Goal: Task Accomplishment & Management: Manage account settings

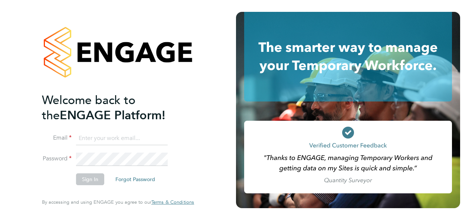
type input "[EMAIL_ADDRESS][DOMAIN_NAME]"
click at [88, 177] on button "Sign In" at bounding box center [90, 180] width 28 height 12
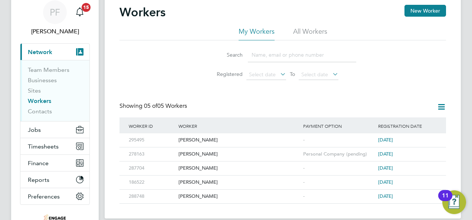
scroll to position [32, 0]
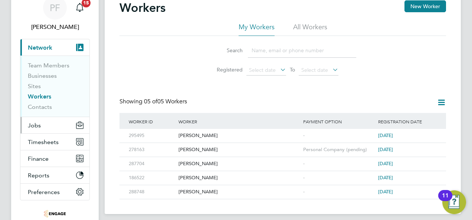
click at [39, 128] on span "Jobs" at bounding box center [34, 125] width 13 height 7
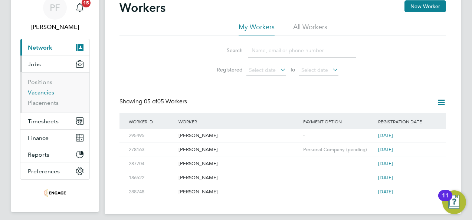
click at [45, 91] on link "Vacancies" at bounding box center [41, 92] width 26 height 7
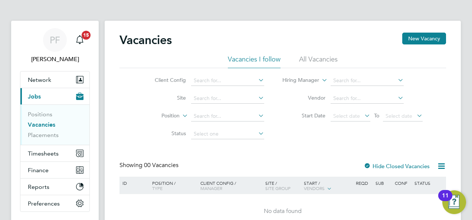
click at [331, 62] on li "All Vacancies" at bounding box center [318, 61] width 39 height 13
click at [42, 138] on link "Placements" at bounding box center [43, 135] width 31 height 7
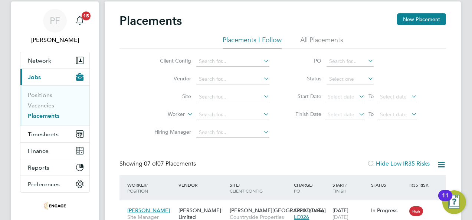
click at [316, 42] on li "All Placements" at bounding box center [321, 42] width 43 height 13
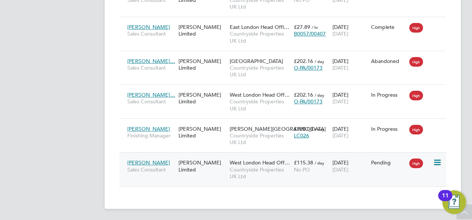
click at [436, 165] on icon at bounding box center [436, 162] width 7 height 9
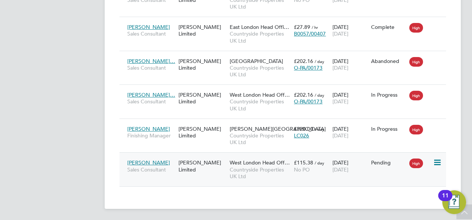
click at [436, 162] on icon at bounding box center [436, 162] width 7 height 9
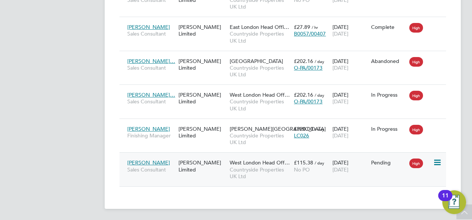
click at [438, 161] on icon at bounding box center [436, 162] width 7 height 9
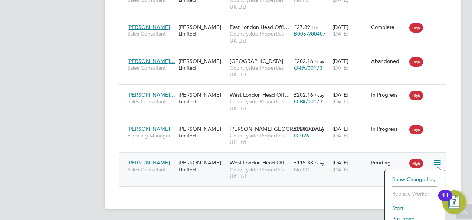
click at [397, 208] on li "Start" at bounding box center [414, 208] width 53 height 10
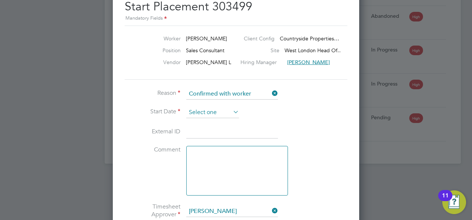
click at [226, 113] on input at bounding box center [212, 112] width 53 height 11
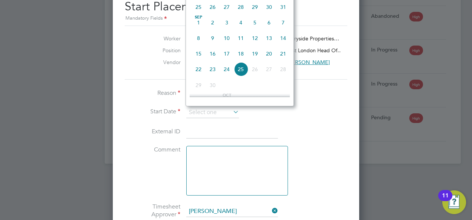
click at [197, 58] on span "15" at bounding box center [198, 54] width 14 height 14
type input "[DATE]"
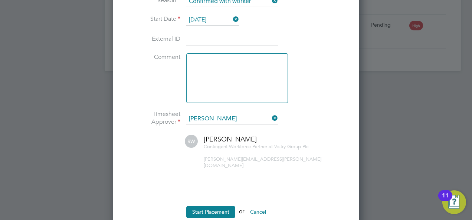
scroll to position [421, 0]
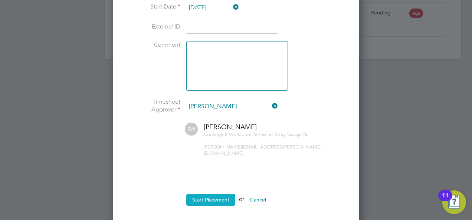
click at [220, 196] on button "Start Placement" at bounding box center [210, 200] width 49 height 12
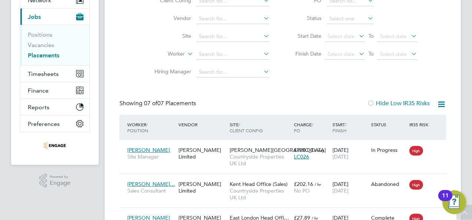
scroll to position [0, 0]
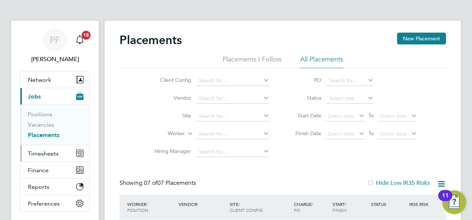
click at [42, 154] on span "Timesheets" at bounding box center [43, 153] width 31 height 7
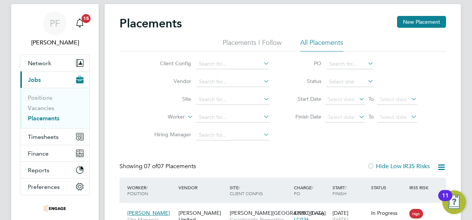
scroll to position [30, 0]
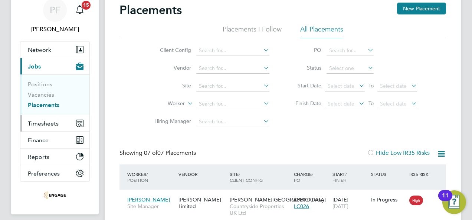
click at [44, 123] on span "Timesheets" at bounding box center [43, 123] width 31 height 7
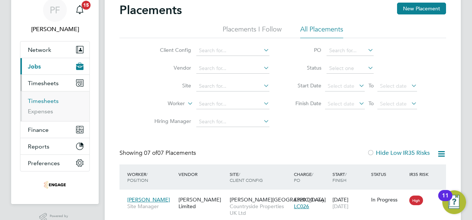
click at [45, 102] on link "Timesheets" at bounding box center [43, 101] width 31 height 7
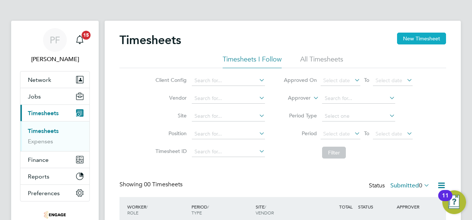
click at [413, 36] on button "New Timesheet" at bounding box center [421, 39] width 49 height 12
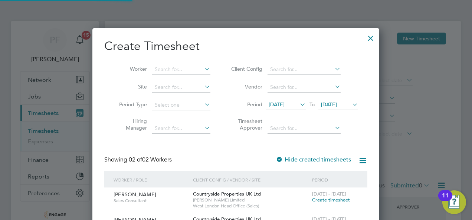
scroll to position [250, 287]
click at [193, 70] on input at bounding box center [181, 70] width 58 height 10
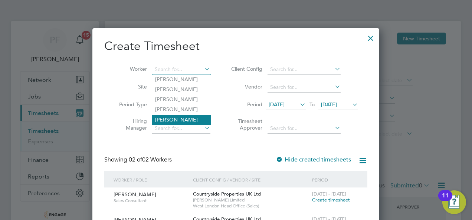
click at [195, 120] on li "[PERSON_NAME]" at bounding box center [181, 120] width 59 height 10
type input "[PERSON_NAME]"
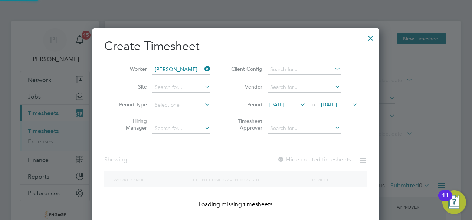
scroll to position [200, 287]
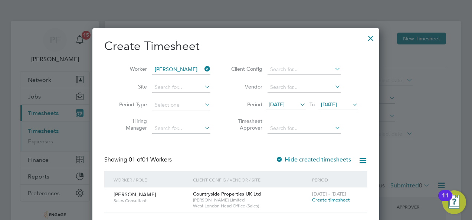
click at [325, 202] on span "Create timesheet" at bounding box center [331, 200] width 38 height 6
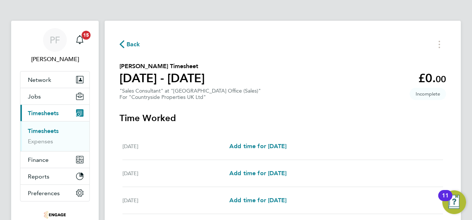
scroll to position [59, 0]
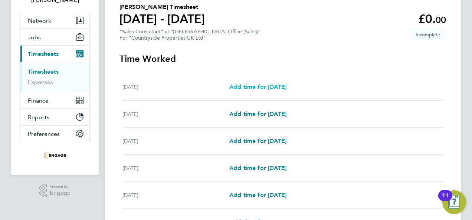
click at [277, 88] on span "Add time for [DATE]" at bounding box center [257, 86] width 57 height 7
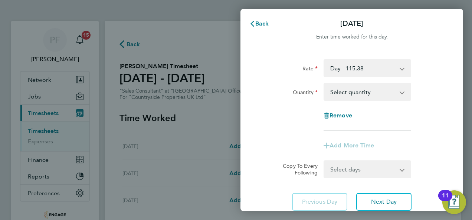
click at [369, 92] on select "Select quantity 0.5 1" at bounding box center [362, 92] width 77 height 16
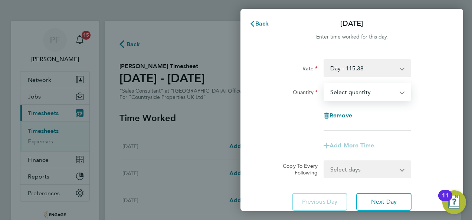
select select "1"
click at [324, 84] on select "Select quantity 0.5 1" at bounding box center [362, 92] width 77 height 16
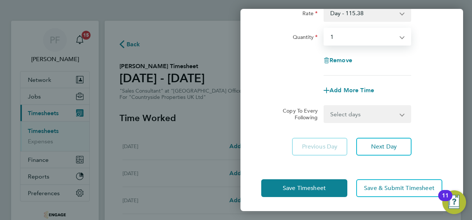
scroll to position [56, 0]
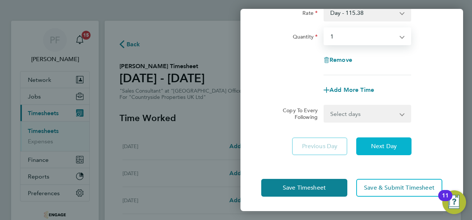
click at [390, 146] on span "Next Day" at bounding box center [384, 146] width 26 height 7
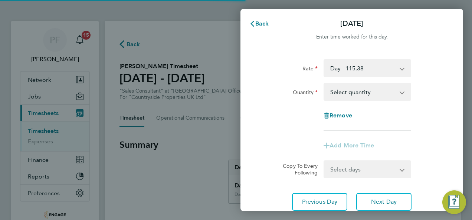
drag, startPoint x: 390, startPoint y: 146, endPoint x: 383, endPoint y: 98, distance: 49.1
click at [383, 98] on app-timesheet-line-form-group "Rate Day - 115.38 Standard Quantity Select quantity 0.5 1 Remove Add More Time" at bounding box center [351, 106] width 181 height 95
drag, startPoint x: 383, startPoint y: 98, endPoint x: 362, endPoint y: 93, distance: 21.2
click at [362, 93] on select "Select quantity 0.5 1" at bounding box center [362, 92] width 77 height 16
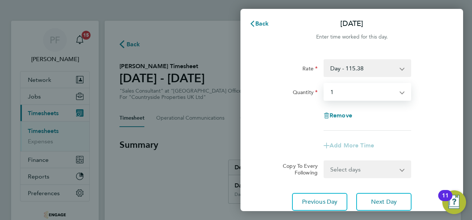
click at [324, 84] on select "Select quantity 0.5 1" at bounding box center [362, 92] width 77 height 16
drag, startPoint x: 369, startPoint y: 92, endPoint x: 366, endPoint y: 101, distance: 9.2
click at [369, 92] on select "Select quantity 0.5 1" at bounding box center [362, 92] width 77 height 16
select select "null"
click at [324, 84] on select "Select quantity 0.5 1" at bounding box center [362, 92] width 77 height 16
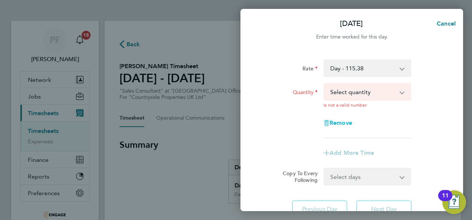
click at [341, 116] on div "Remove" at bounding box center [351, 123] width 62 height 18
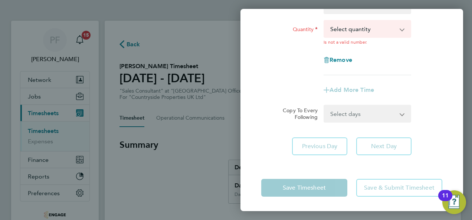
click at [376, 147] on app-form-button "Next Day" at bounding box center [382, 147] width 60 height 18
click at [379, 78] on app-timesheet-line-form-group "Rate Day - 115.38 Standard Quantity Select quantity 0.5 1 Is not a valid number…" at bounding box center [351, 47] width 181 height 103
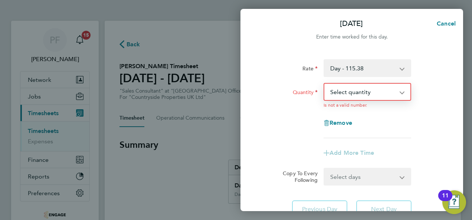
click at [360, 97] on select "Select quantity 0.5 1" at bounding box center [362, 92] width 77 height 16
click at [324, 84] on select "Select quantity 0.5 1" at bounding box center [362, 92] width 77 height 16
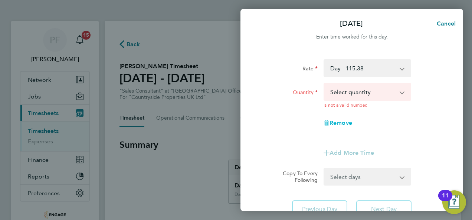
click at [332, 121] on span "Remove" at bounding box center [340, 122] width 23 height 7
select select "null"
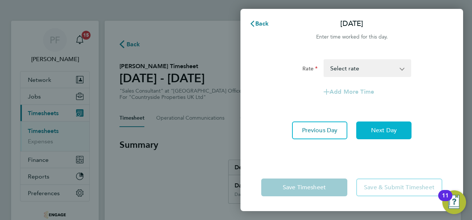
click at [383, 136] on button "Next Day" at bounding box center [383, 131] width 55 height 18
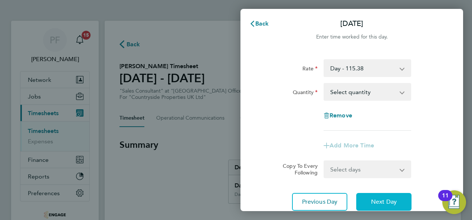
click at [377, 197] on button "Next Day" at bounding box center [383, 202] width 55 height 18
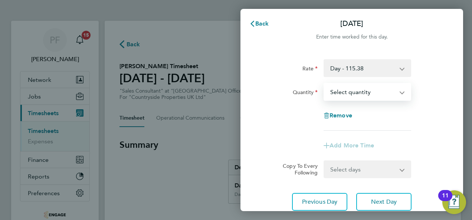
click at [348, 92] on select "Select quantity 0.5 1" at bounding box center [362, 92] width 77 height 16
select select "1"
click at [324, 84] on select "Select quantity 0.5 1" at bounding box center [362, 92] width 77 height 16
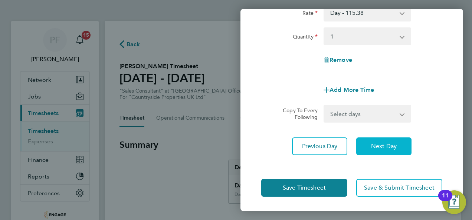
click at [377, 153] on button "Next Day" at bounding box center [383, 147] width 55 height 18
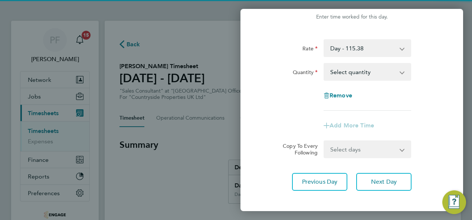
scroll to position [19, 0]
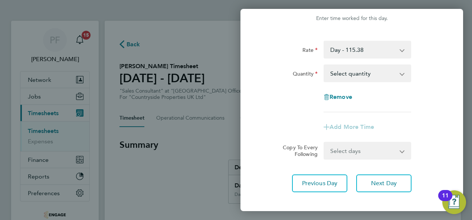
click at [358, 75] on select "Select quantity 0.5 1" at bounding box center [362, 73] width 77 height 16
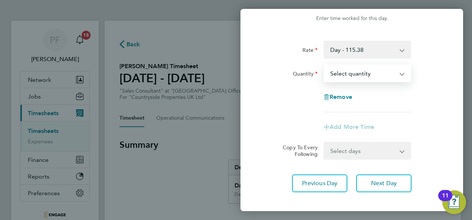
select select "1"
click at [324, 65] on select "Select quantity 0.5 1" at bounding box center [362, 73] width 77 height 16
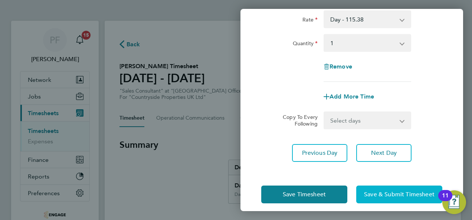
click at [382, 196] on span "Save & Submit Timesheet" at bounding box center [399, 194] width 70 height 7
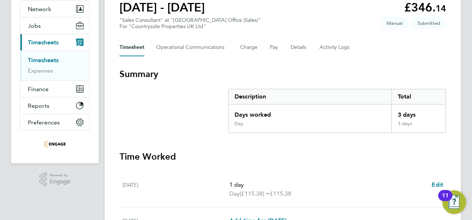
scroll to position [71, 0]
click at [79, 17] on button "Jobs" at bounding box center [54, 25] width 69 height 16
click at [44, 59] on link "Timesheets" at bounding box center [43, 59] width 31 height 7
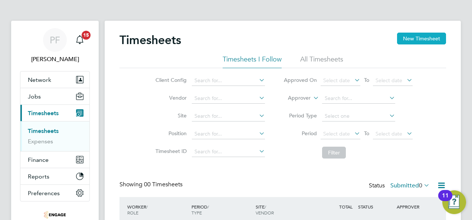
click at [403, 35] on button "New Timesheet" at bounding box center [421, 39] width 49 height 12
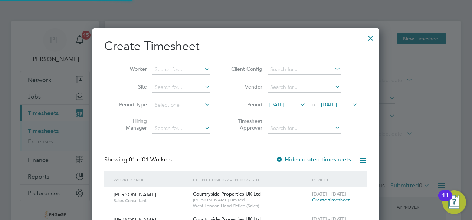
scroll to position [225, 287]
click at [191, 69] on input at bounding box center [181, 70] width 58 height 10
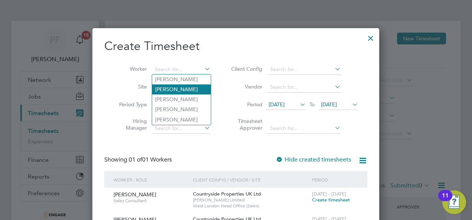
click at [190, 91] on li "[PERSON_NAME]" at bounding box center [181, 90] width 59 height 10
type input "[PERSON_NAME]"
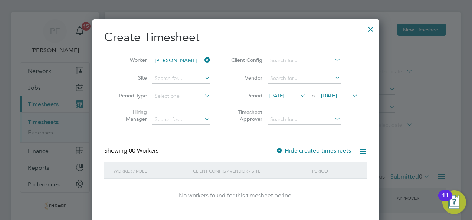
scroll to position [0, 0]
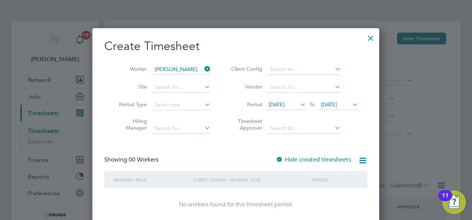
click at [304, 161] on label "Hide created timesheets" at bounding box center [312, 159] width 75 height 7
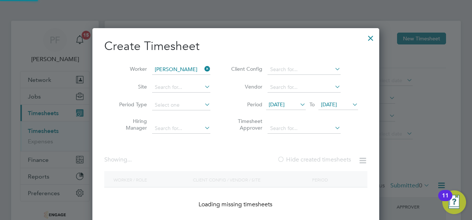
scroll to position [4, 3]
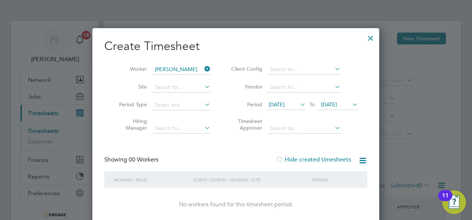
click at [371, 36] on div at bounding box center [370, 36] width 13 height 13
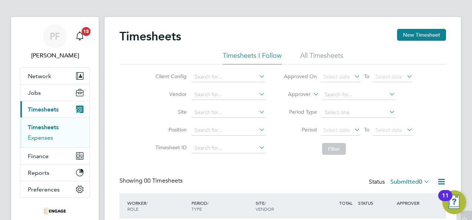
scroll to position [3, 0]
click at [41, 92] on button "Jobs" at bounding box center [54, 93] width 69 height 16
click at [45, 94] on button "Jobs" at bounding box center [54, 93] width 69 height 16
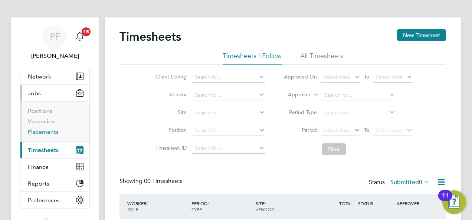
click at [51, 133] on link "Placements" at bounding box center [43, 131] width 31 height 7
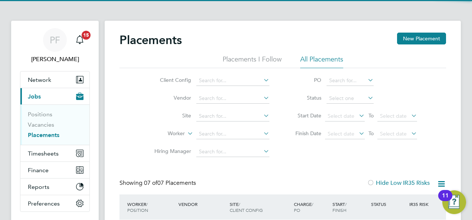
scroll to position [28, 64]
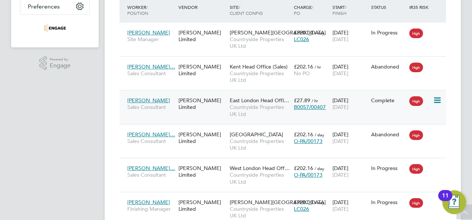
click at [436, 102] on icon at bounding box center [436, 100] width 7 height 9
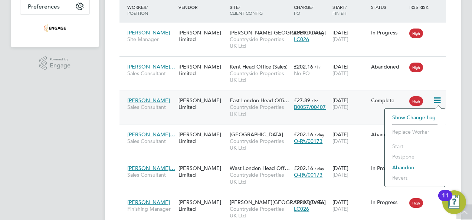
click at [414, 115] on li "Show change log" at bounding box center [414, 117] width 53 height 10
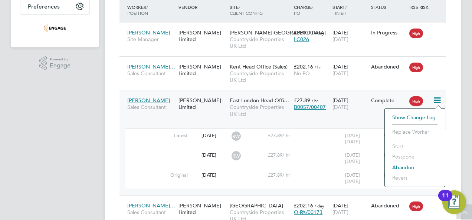
click at [399, 117] on li "Show change log" at bounding box center [414, 117] width 53 height 10
click at [455, 134] on div "Placements New Placement Placements I Follow All Placements Client Config Vendo…" at bounding box center [283, 89] width 356 height 530
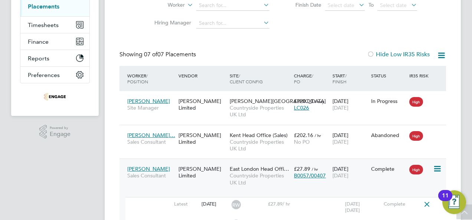
click at [141, 169] on span "[PERSON_NAME]" at bounding box center [148, 169] width 43 height 7
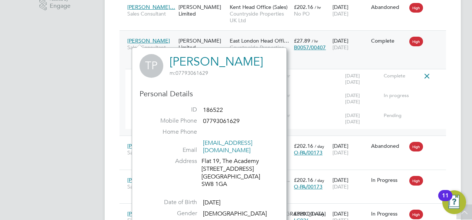
click at [62, 108] on app-navbar "PF Persie Frost Notifications 15 Applications: Network Team Members Businesses …" at bounding box center [55, 35] width 88 height 542
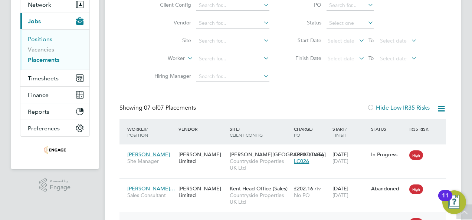
click at [42, 40] on link "Positions" at bounding box center [40, 39] width 24 height 7
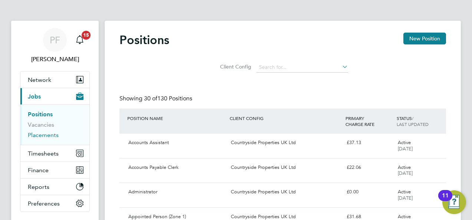
click at [43, 135] on link "Placements" at bounding box center [43, 135] width 31 height 7
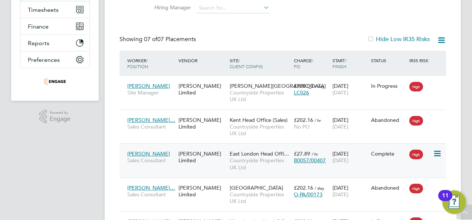
click at [146, 153] on span "[PERSON_NAME]" at bounding box center [148, 154] width 43 height 7
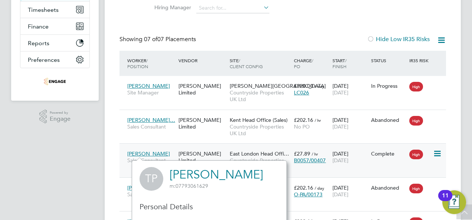
click at [438, 153] on icon at bounding box center [436, 153] width 7 height 9
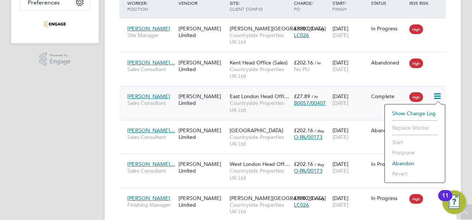
click at [416, 116] on li "Show change log" at bounding box center [414, 113] width 53 height 10
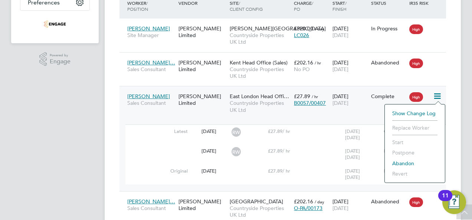
click at [108, 147] on div "Placements New Placement Placements I Follow All Placements Client Config Vendo…" at bounding box center [283, 84] width 356 height 530
